Goal: Information Seeking & Learning: Check status

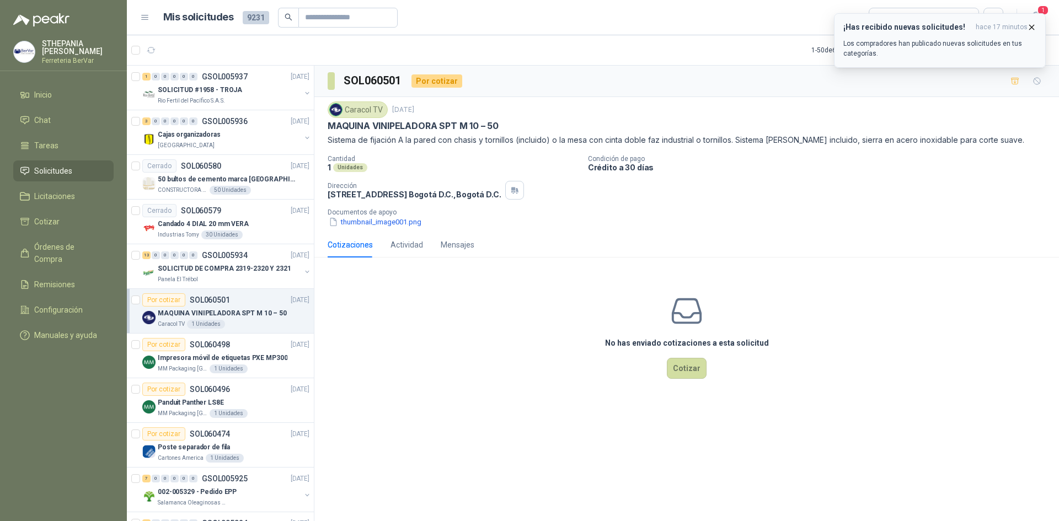
click at [899, 25] on h3 "¡Has recibido nuevas solicitudes!" at bounding box center [907, 27] width 128 height 9
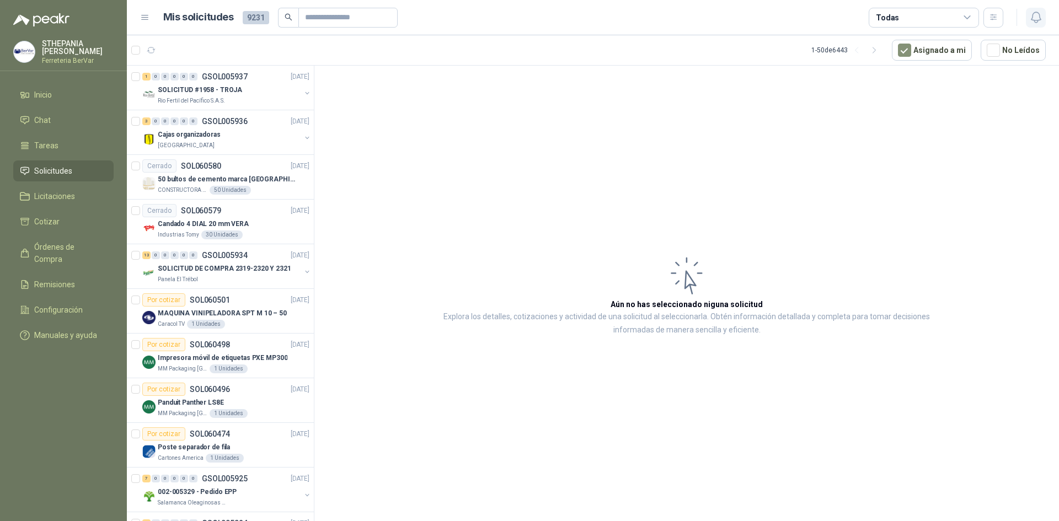
click at [1041, 17] on icon "button" at bounding box center [1036, 17] width 14 height 14
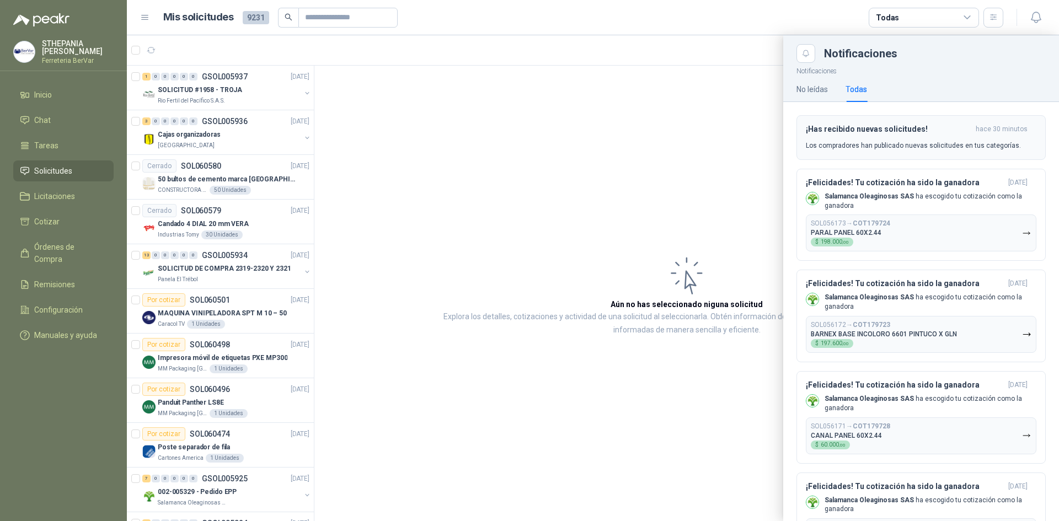
click at [861, 133] on h3 "¡Has recibido nuevas solicitudes!" at bounding box center [888, 129] width 165 height 9
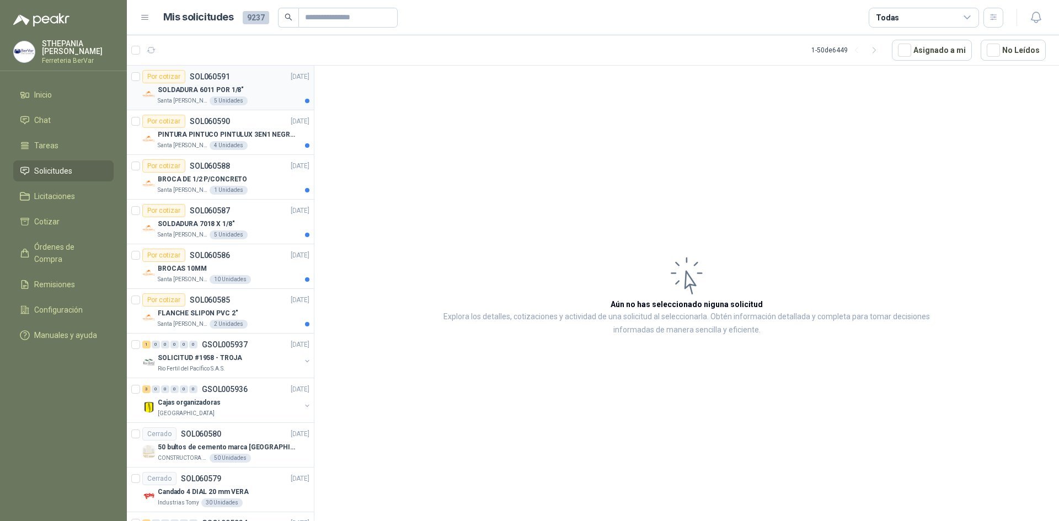
click at [275, 84] on div "SOLDADURA 6011 POR 1/8"" at bounding box center [234, 89] width 152 height 13
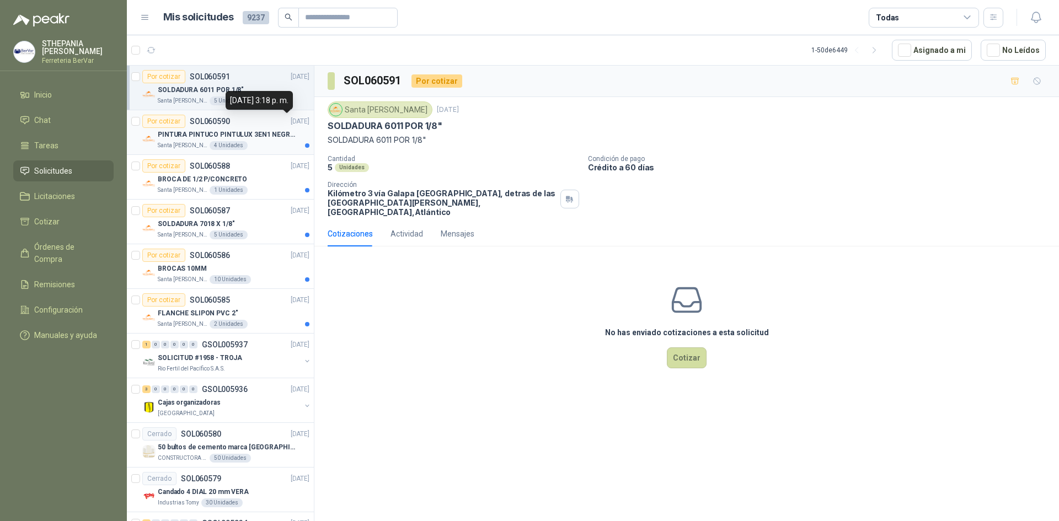
click at [291, 120] on p "[DATE]" at bounding box center [300, 121] width 19 height 10
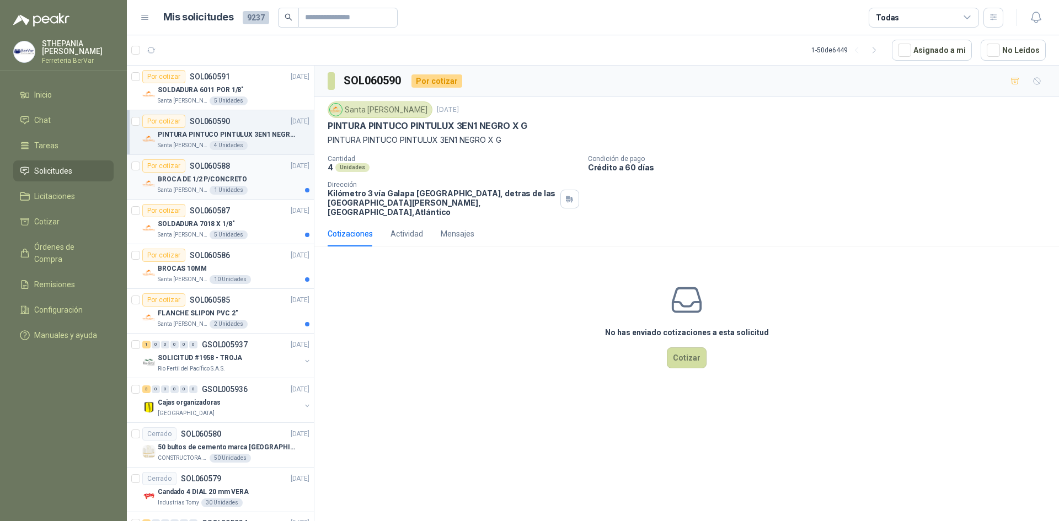
click at [264, 161] on div "Por cotizar SOL060588 [DATE]" at bounding box center [225, 165] width 167 height 13
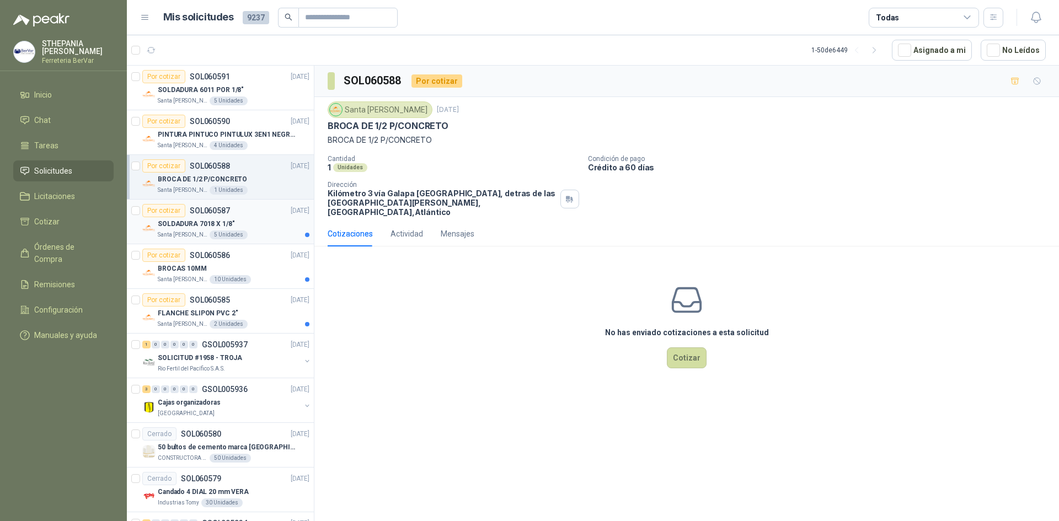
click at [254, 218] on div "SOLDADURA 7018 X 1/8"" at bounding box center [234, 223] width 152 height 13
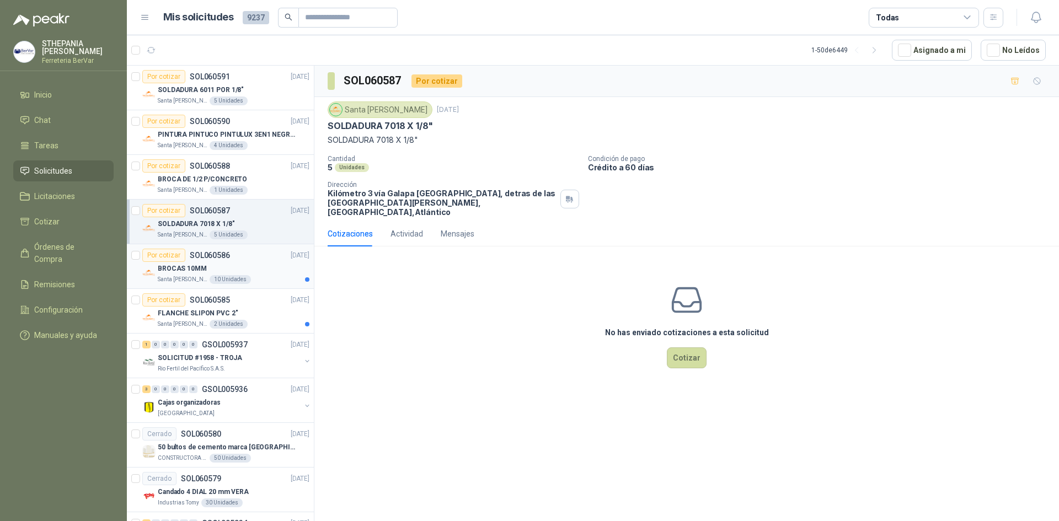
click at [253, 269] on div "BROCAS 10MM" at bounding box center [234, 268] width 152 height 13
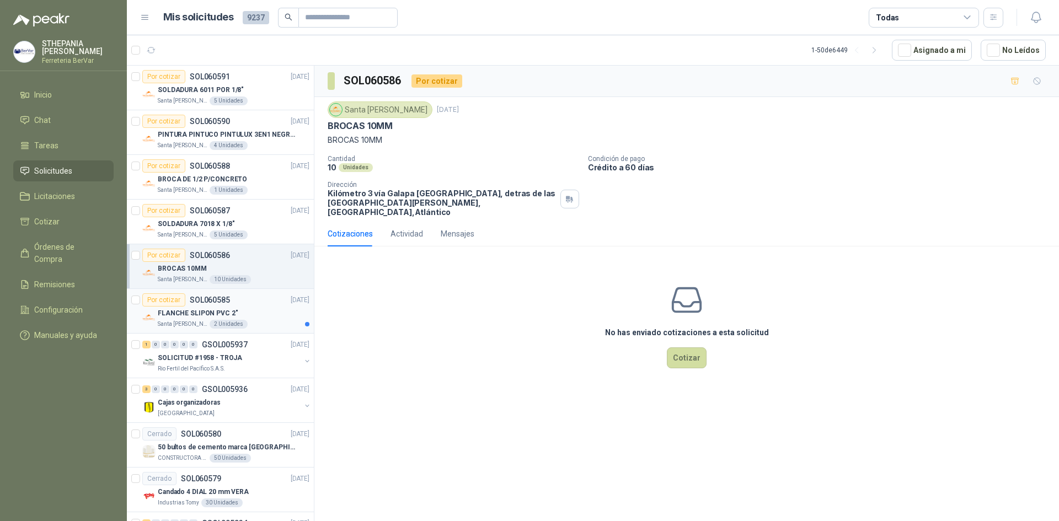
click at [245, 318] on div "FLANCHE SLIPON PVC 2"" at bounding box center [234, 313] width 152 height 13
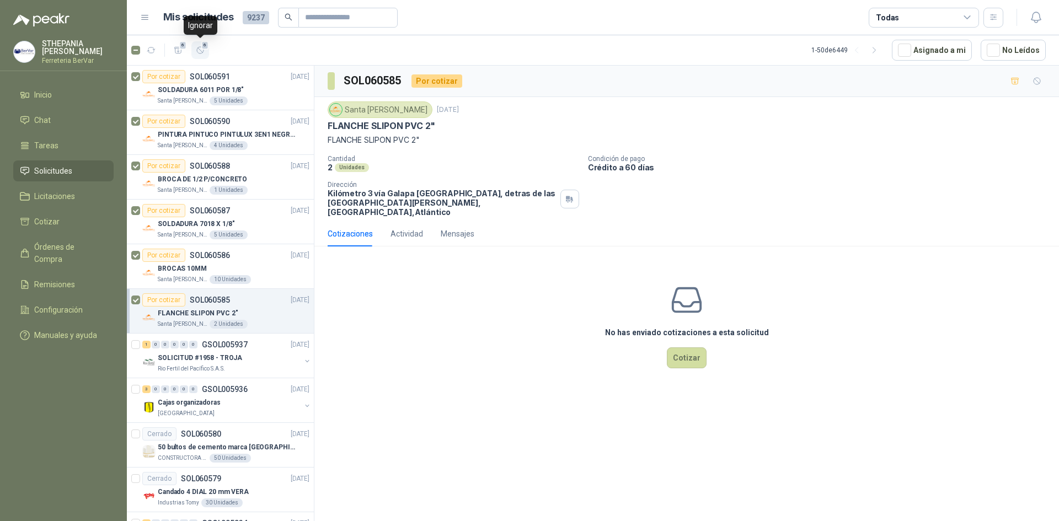
click at [205, 45] on span "6" at bounding box center [205, 45] width 8 height 9
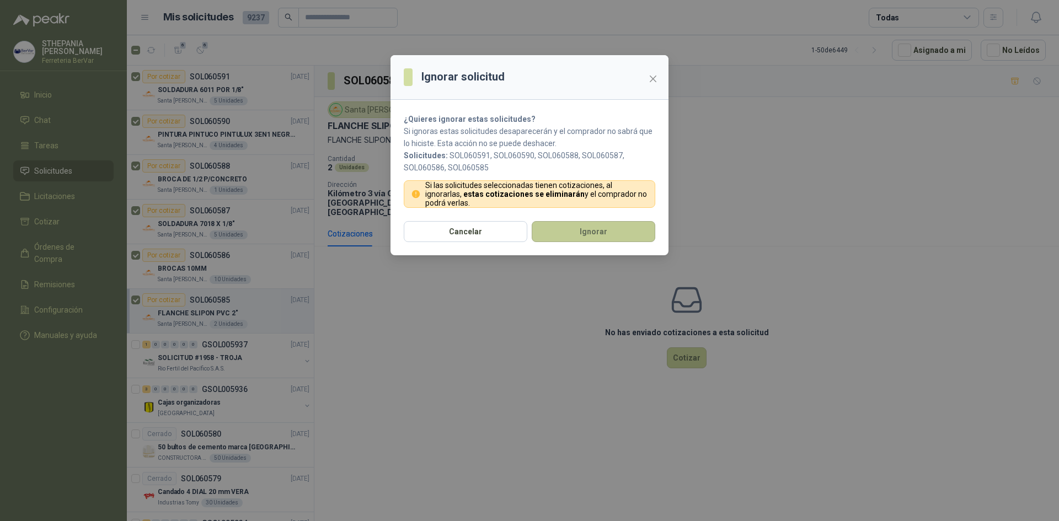
click at [596, 228] on button "Ignorar" at bounding box center [594, 231] width 124 height 21
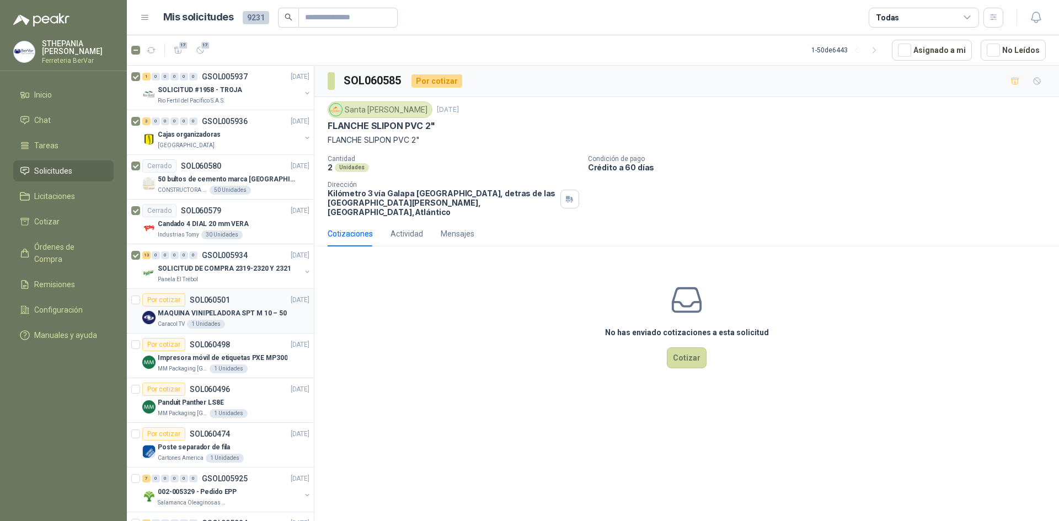
click at [135, 306] on div at bounding box center [135, 310] width 9 height 35
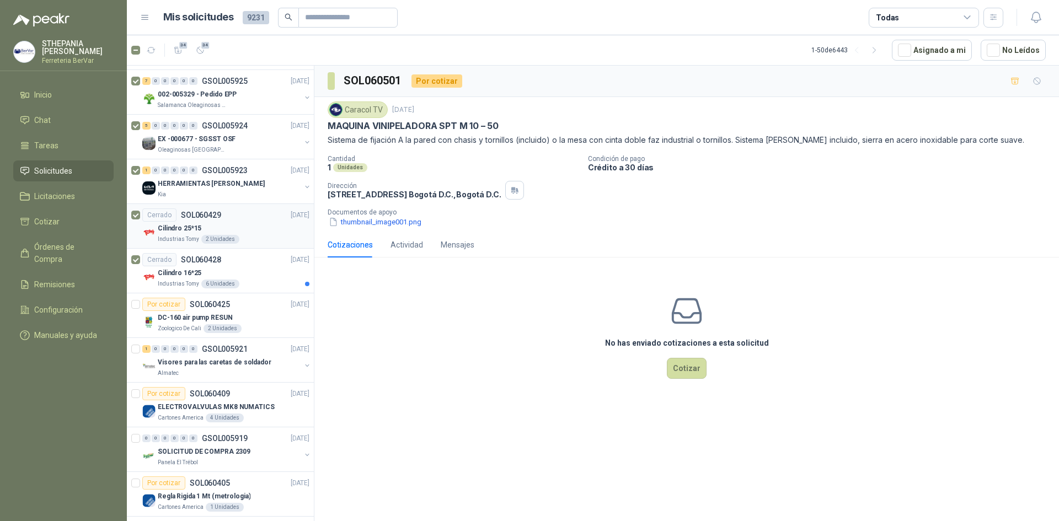
scroll to position [441, 0]
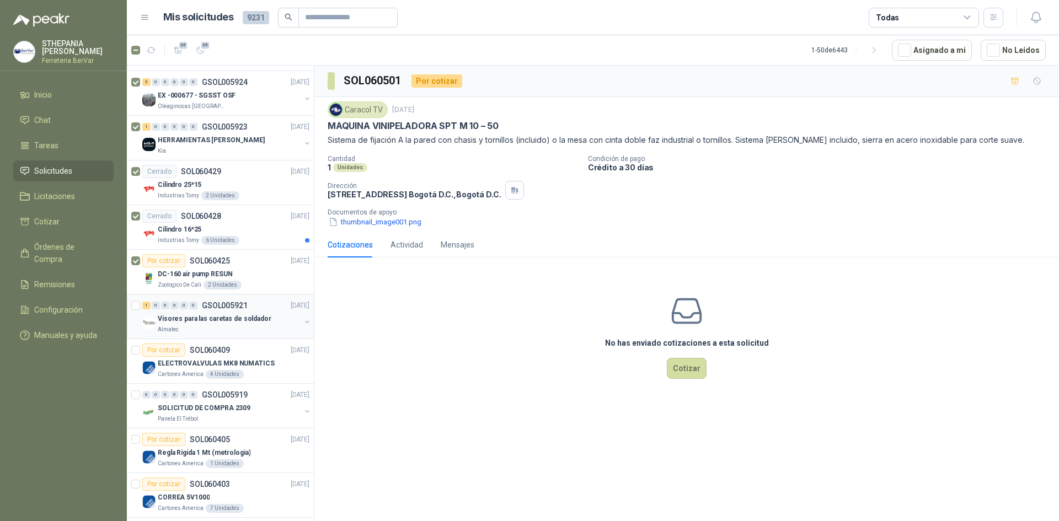
click at [140, 308] on div at bounding box center [136, 316] width 11 height 35
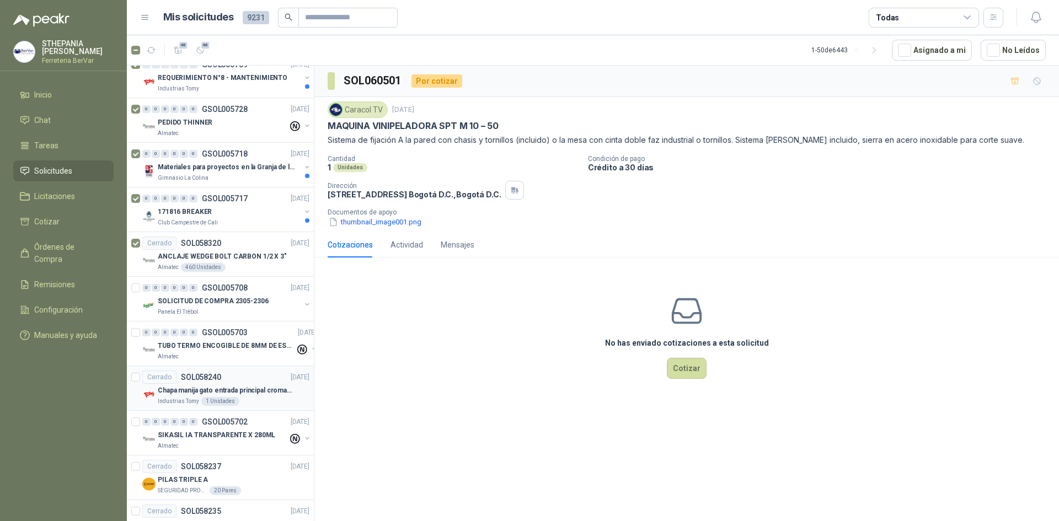
scroll to position [1544, 0]
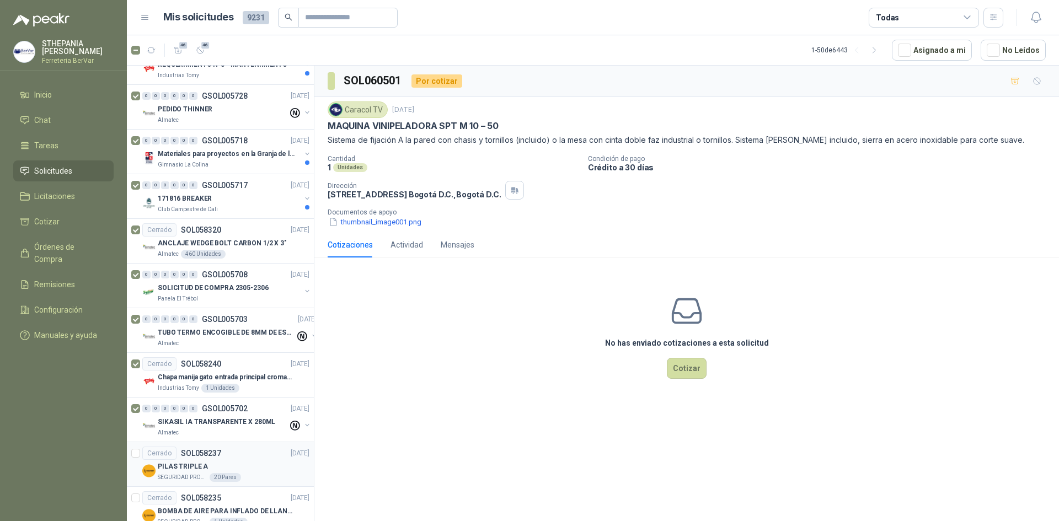
click at [140, 453] on article "Cerrado SOL058237 [DATE] PILAS TRIPLE A SEGURIDAD PROVISER LTDA 20 Pares" at bounding box center [220, 464] width 187 height 45
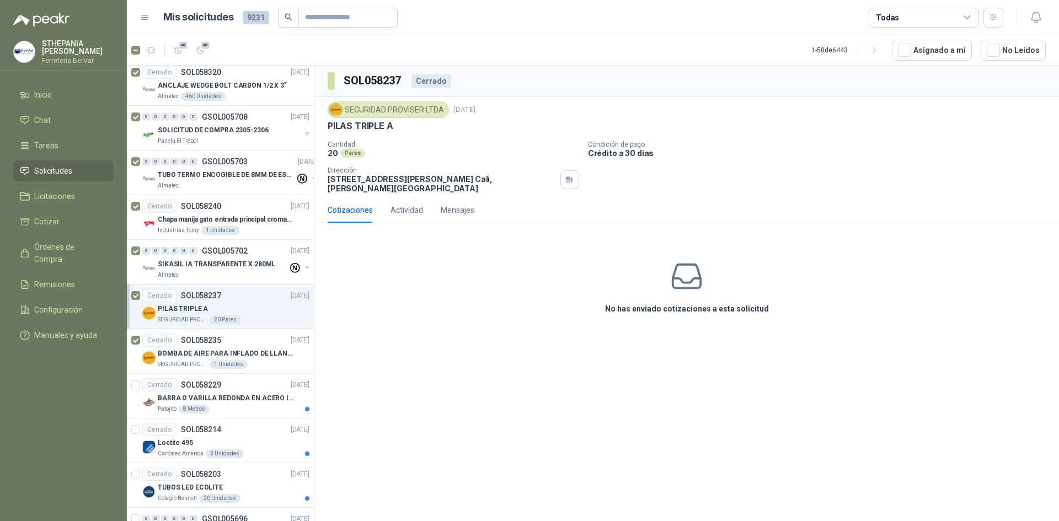
scroll to position [1799, 0]
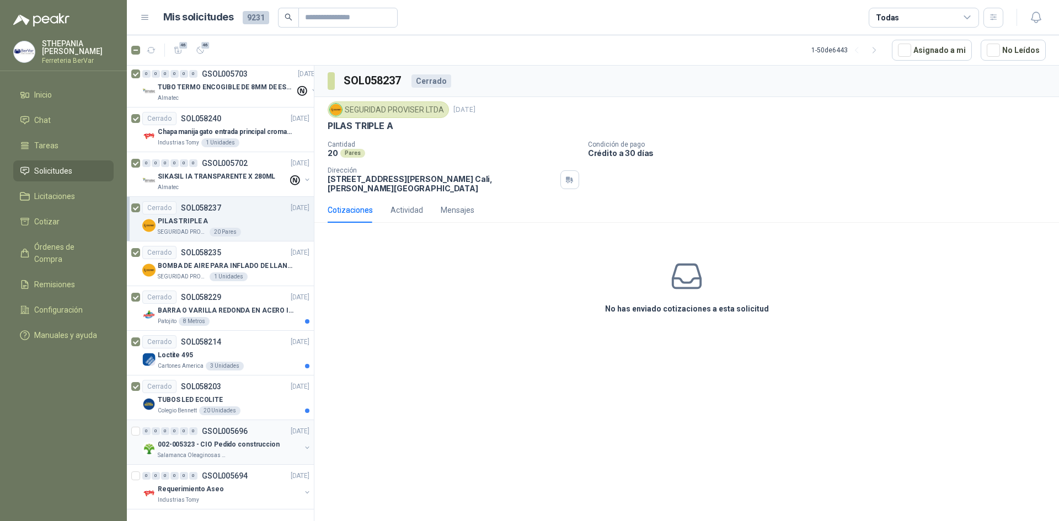
click at [131, 420] on div "0 0 0 0 0 0 GSOL005696 [DATE] 002-005323 - CIO Pedido construccion Salamanca Ol…" at bounding box center [220, 442] width 187 height 45
click at [204, 53] on icon "button" at bounding box center [200, 50] width 9 height 9
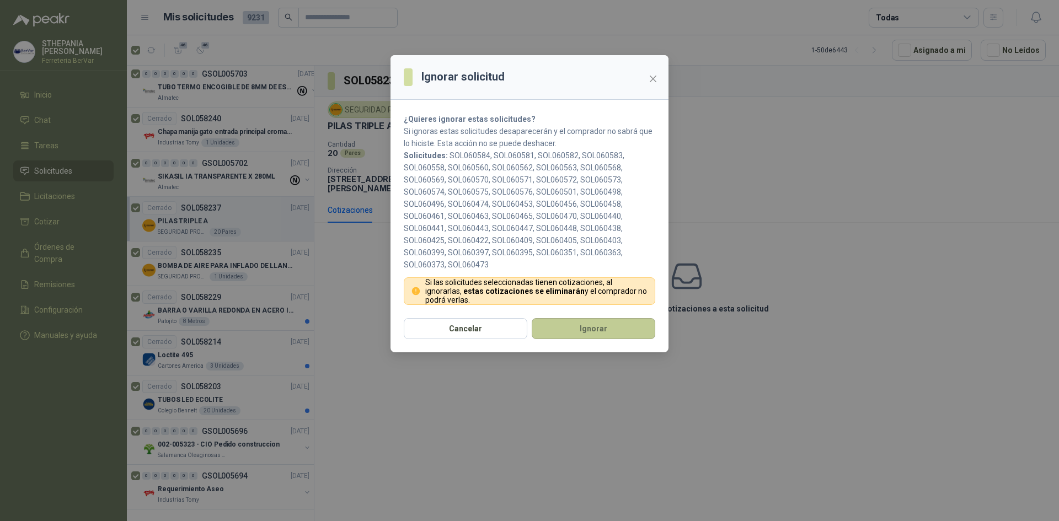
click at [577, 335] on button "Ignorar" at bounding box center [594, 328] width 124 height 21
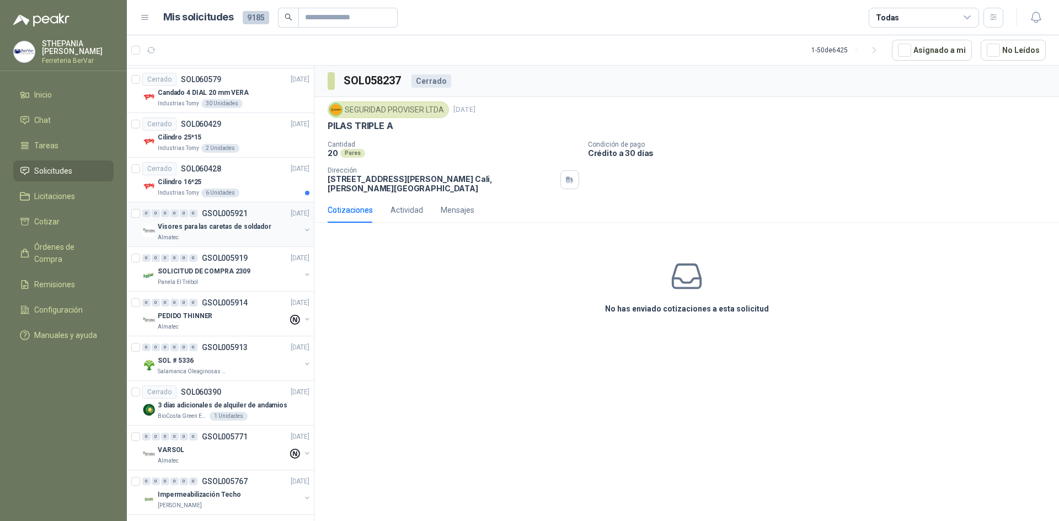
scroll to position [0, 0]
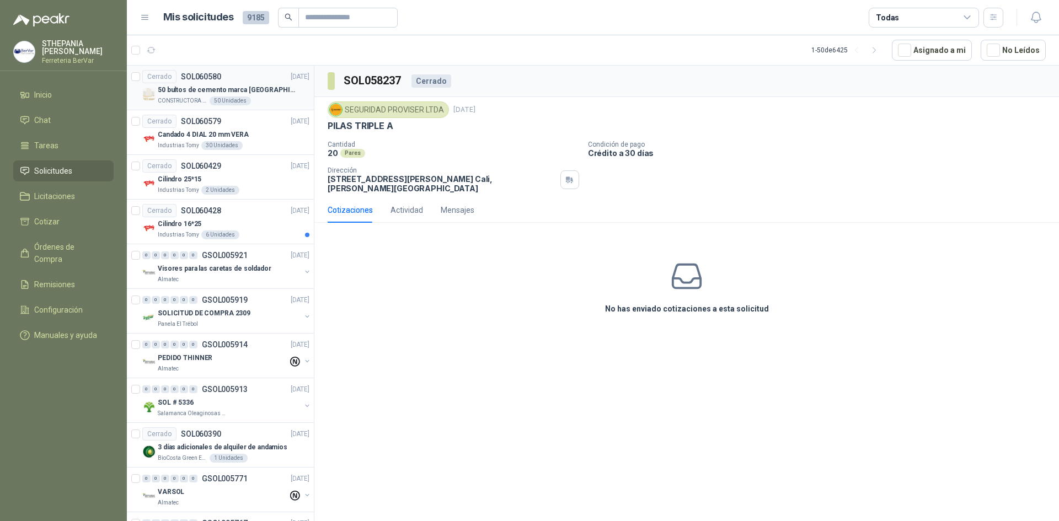
click at [141, 77] on article "Cerrado SOL060580 [DATE] 50 bultos de cemento marca San [PERSON_NAME] CONSTRUCT…" at bounding box center [220, 88] width 187 height 45
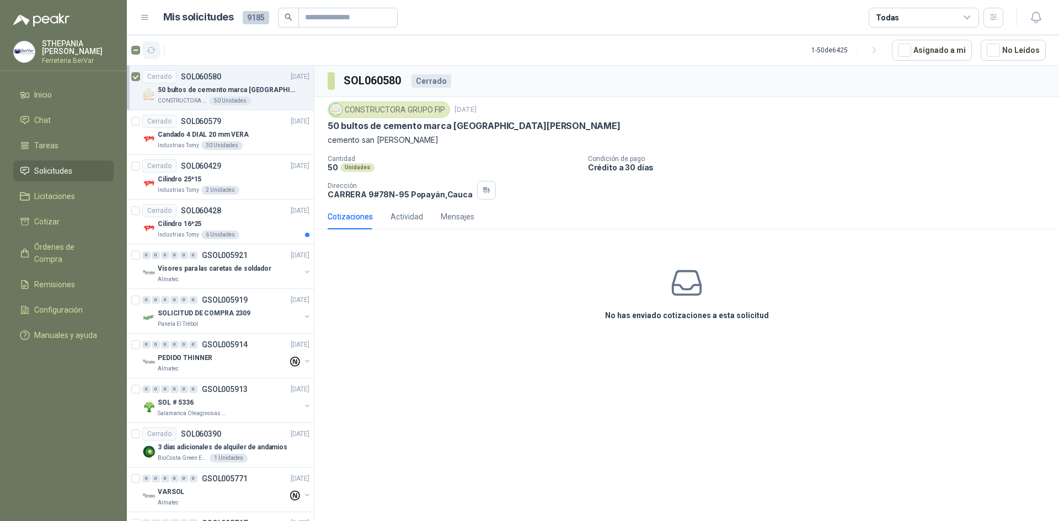
click at [149, 47] on icon "button" at bounding box center [151, 50] width 9 height 9
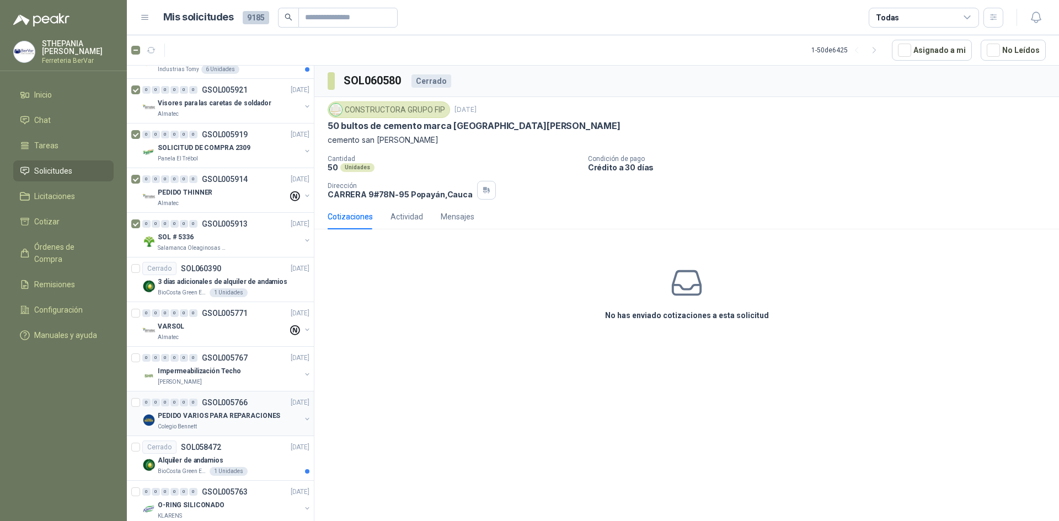
scroll to position [221, 0]
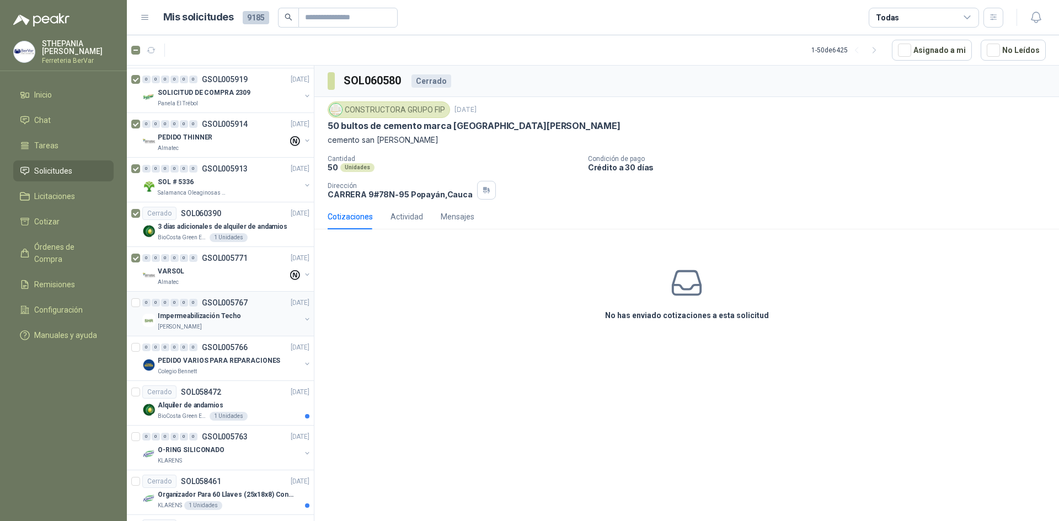
click at [140, 303] on div at bounding box center [136, 313] width 11 height 35
click at [138, 432] on div at bounding box center [136, 447] width 11 height 35
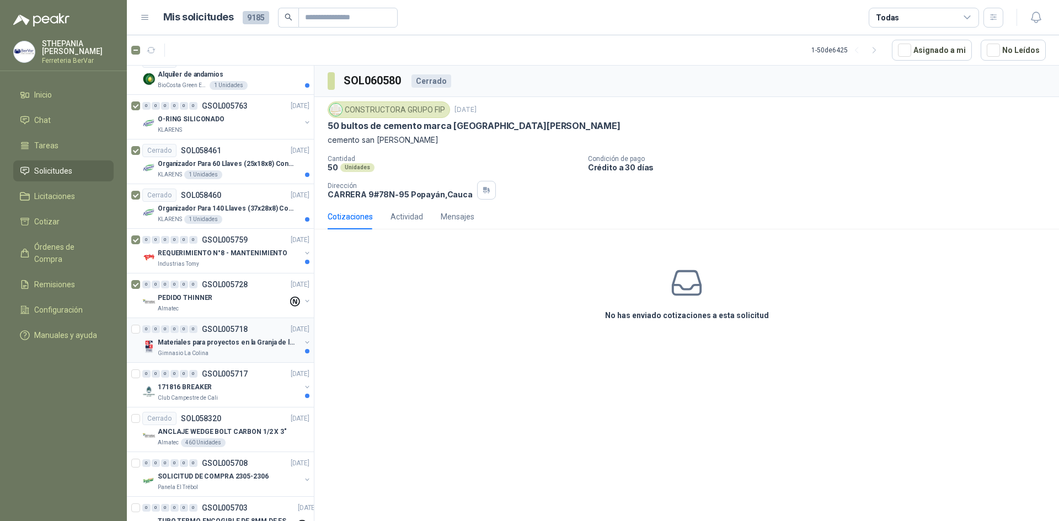
click at [135, 335] on div at bounding box center [136, 340] width 11 height 35
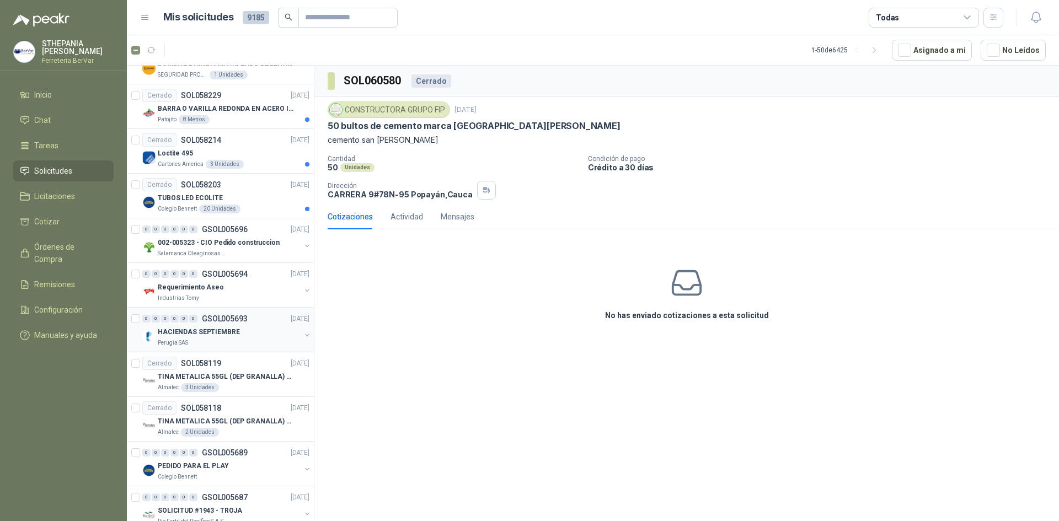
scroll to position [1213, 0]
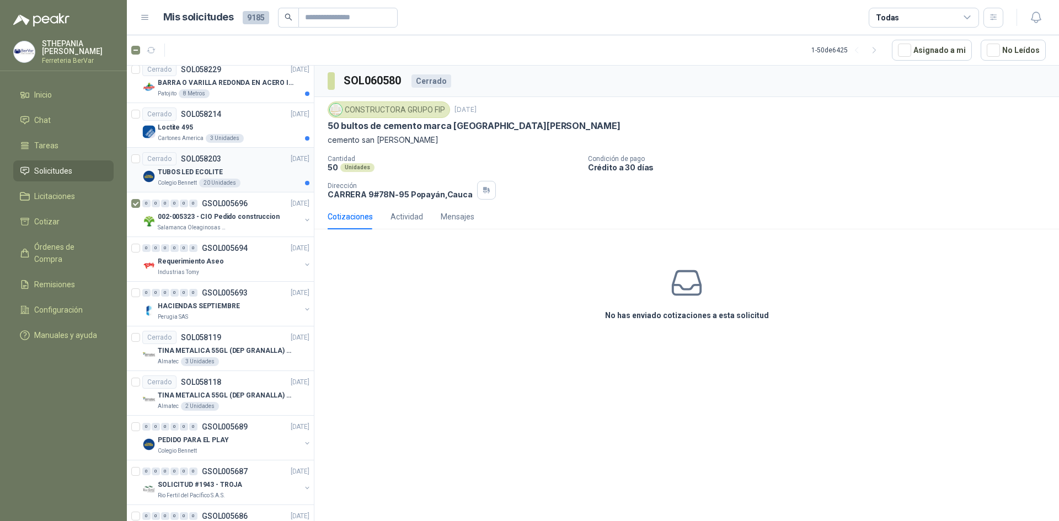
click at [137, 163] on div at bounding box center [135, 169] width 9 height 35
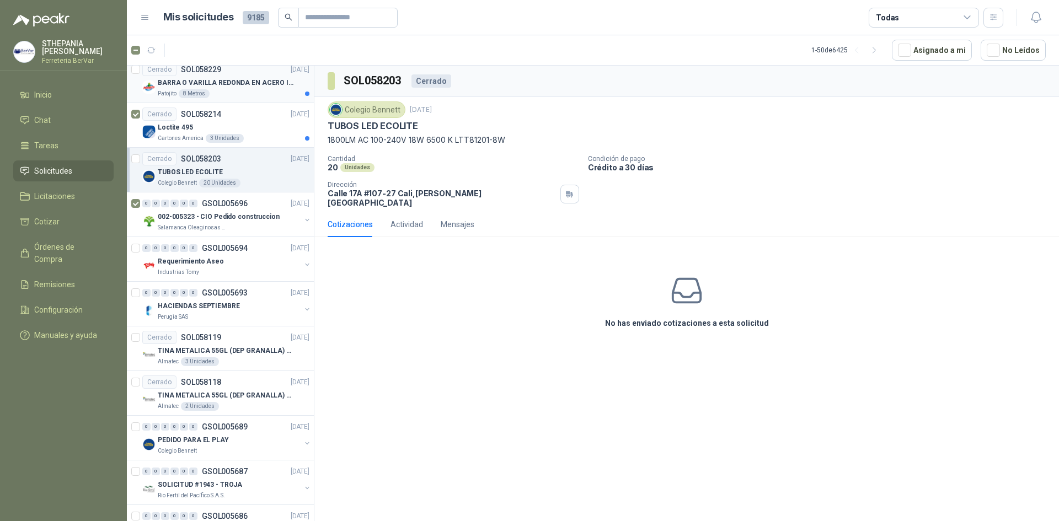
click at [140, 73] on article "Cerrado SOL058229 [DATE] BARRA O VARILLA REDONDA EN ACERO INOXIDABLE DE 2" O 50…" at bounding box center [220, 80] width 187 height 45
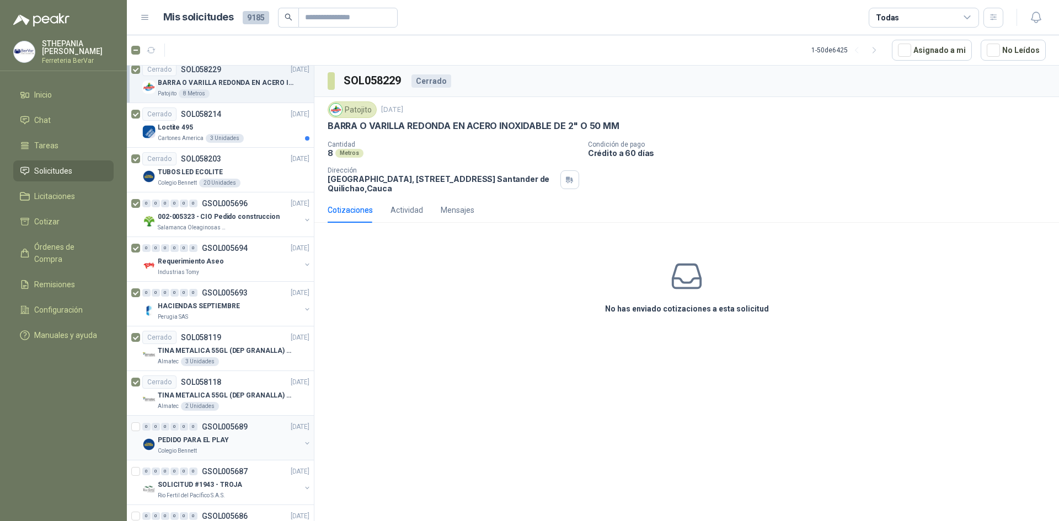
click at [137, 434] on div at bounding box center [136, 437] width 11 height 35
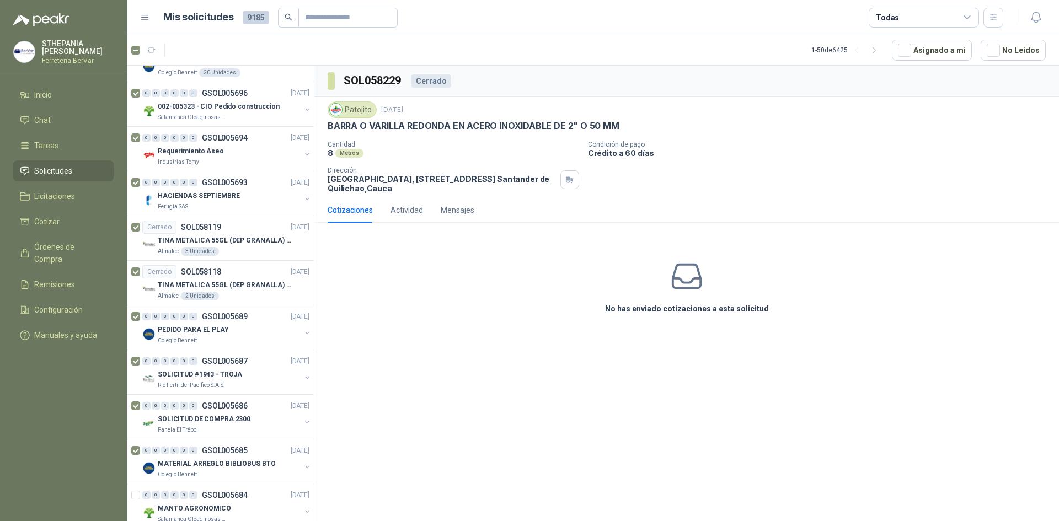
drag, startPoint x: 430, startPoint y: 366, endPoint x: 382, endPoint y: 307, distance: 76.8
click at [382, 307] on div "No has enviado cotizaciones a esta solicitud" at bounding box center [686, 287] width 745 height 111
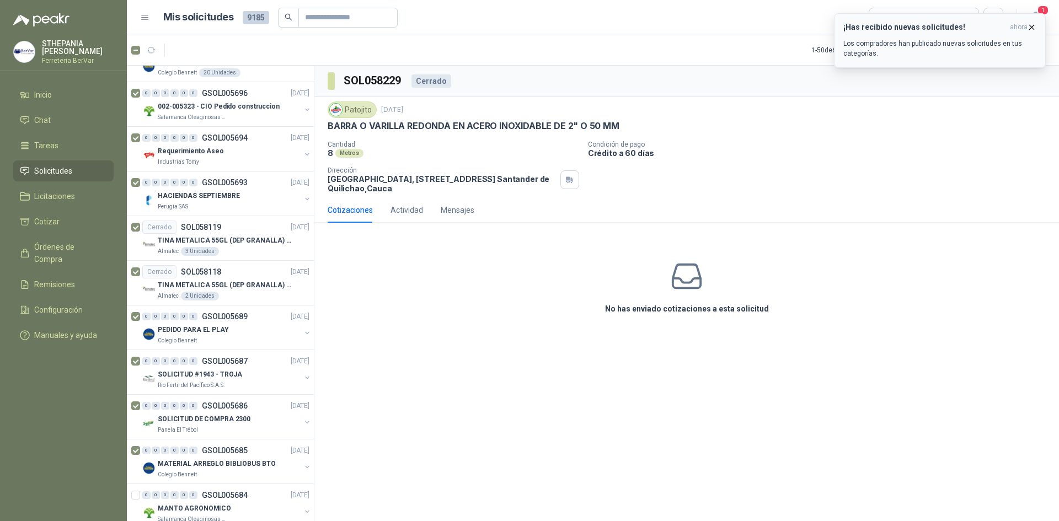
click at [880, 36] on div "¡Has recibido nuevas solicitudes! ahora Los compradores han publicado nuevas so…" at bounding box center [939, 41] width 193 height 36
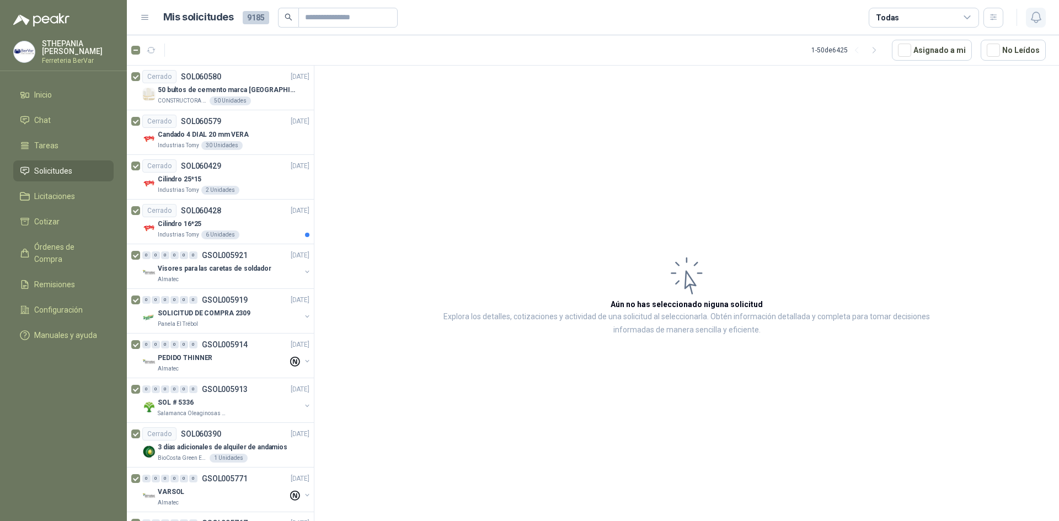
click at [1035, 9] on button "button" at bounding box center [1036, 18] width 20 height 20
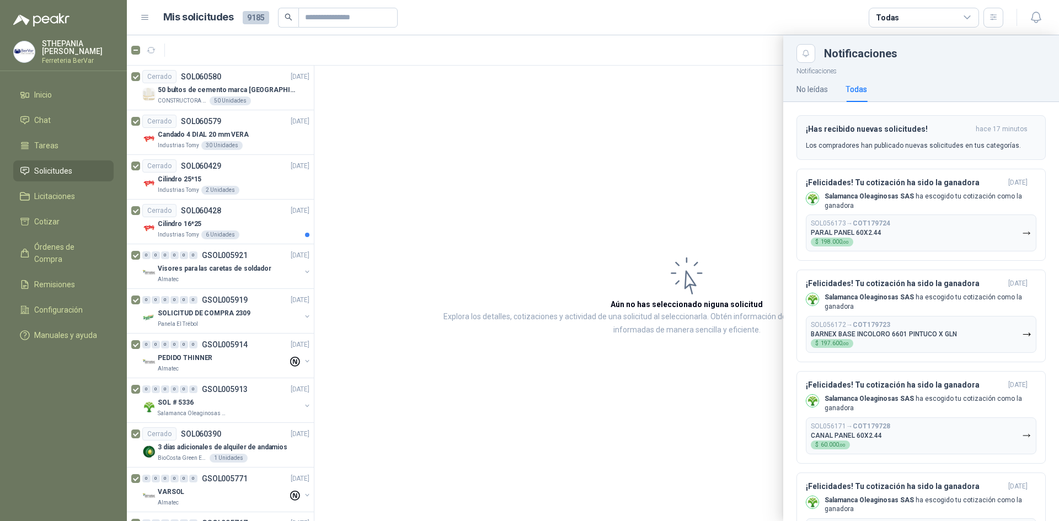
click at [847, 138] on div "¡Has recibido nuevas solicitudes! hace 17 minutos Los compradores han publicado…" at bounding box center [921, 138] width 231 height 26
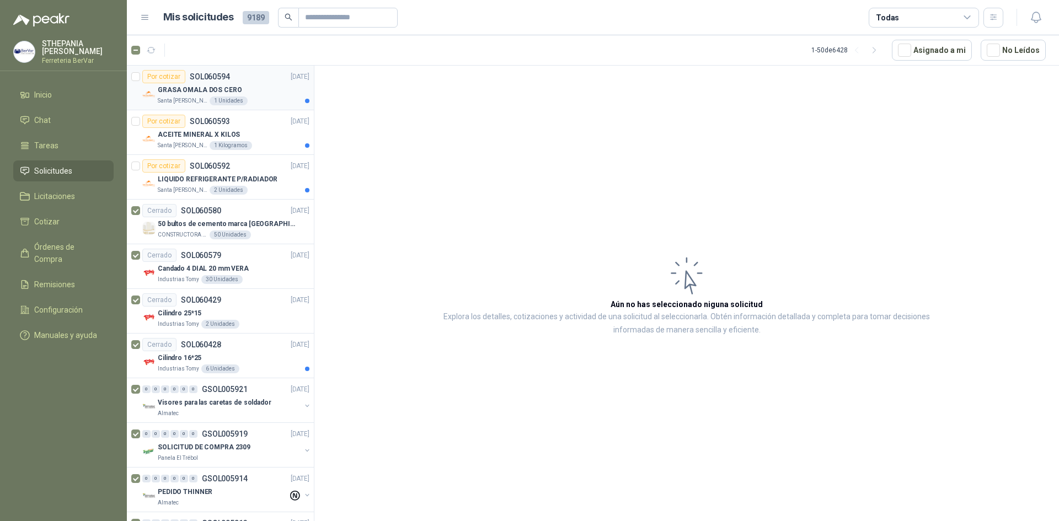
click at [220, 85] on p "GRASA OMALA DOS CERO" at bounding box center [200, 90] width 84 height 10
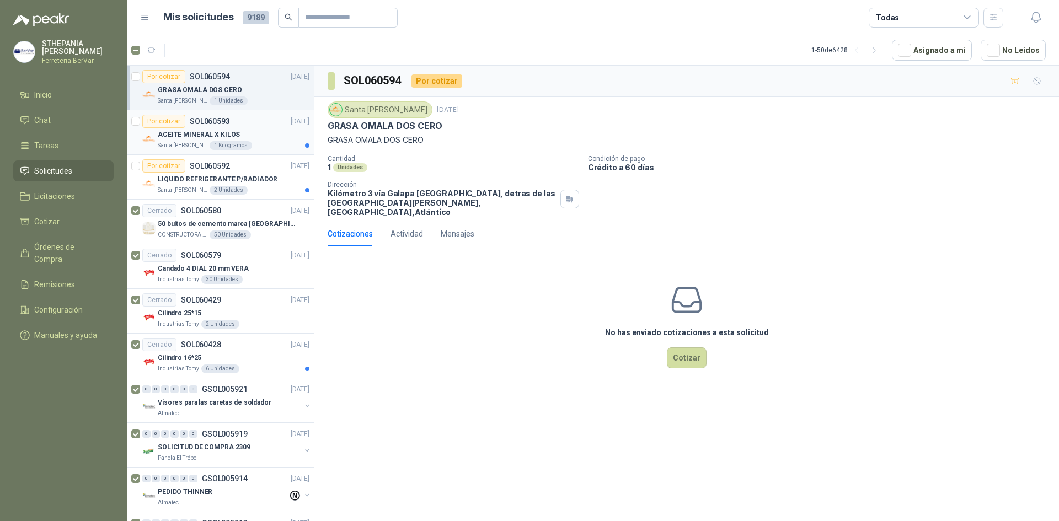
click at [256, 138] on div "ACEITE MINERAL X KILOS" at bounding box center [234, 134] width 152 height 13
click at [137, 128] on div at bounding box center [135, 132] width 9 height 35
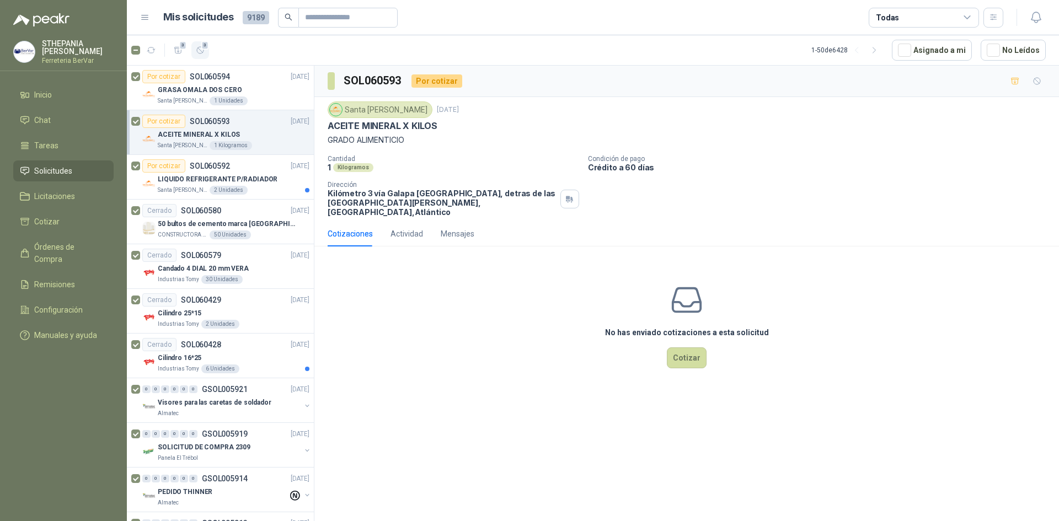
click at [204, 48] on span "3" at bounding box center [205, 45] width 8 height 9
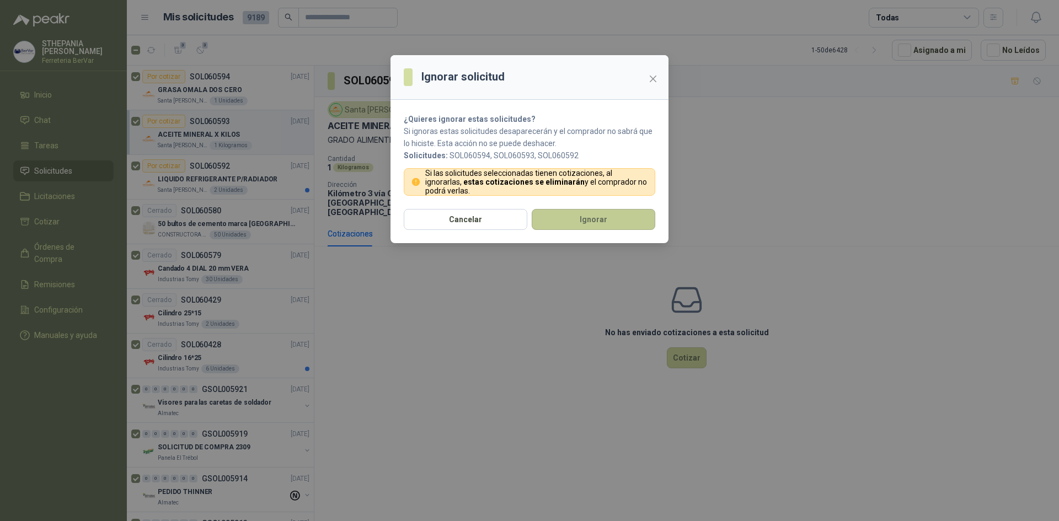
click at [543, 213] on button "Ignorar" at bounding box center [594, 219] width 124 height 21
